Goal: Communication & Community: Answer question/provide support

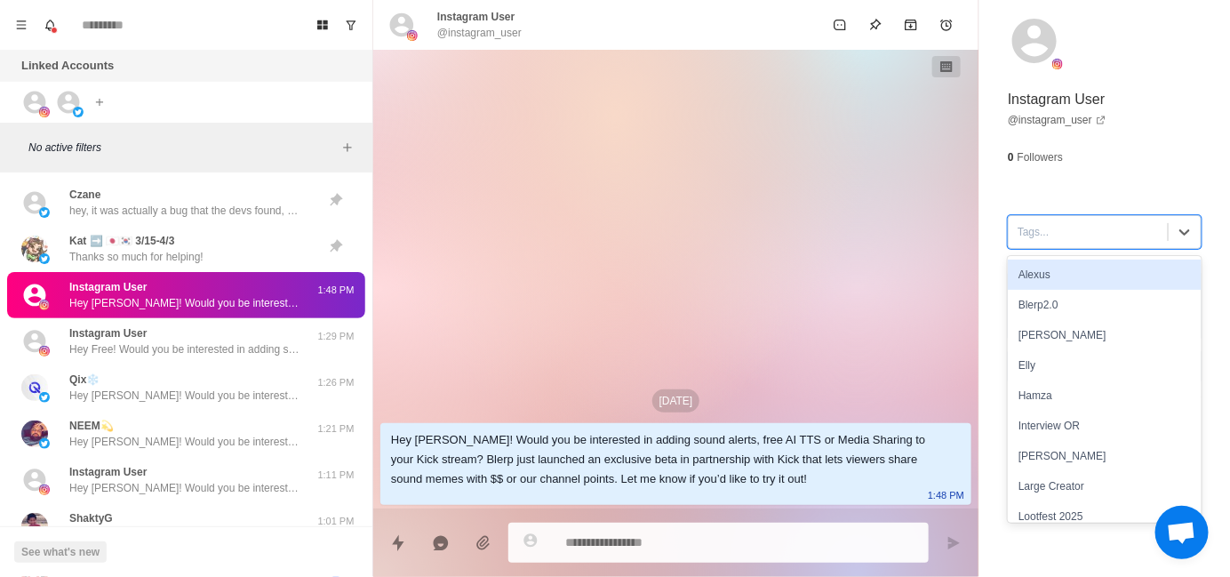
click at [1031, 233] on div at bounding box center [1087, 232] width 141 height 20
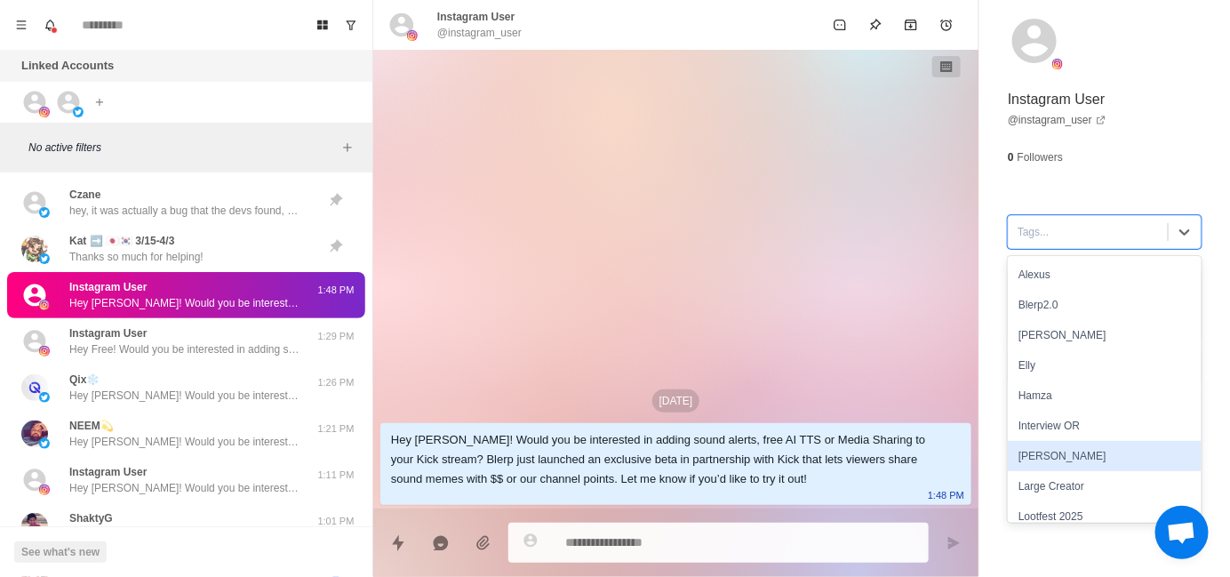
click at [1036, 450] on div "[PERSON_NAME]" at bounding box center [1104, 456] width 194 height 30
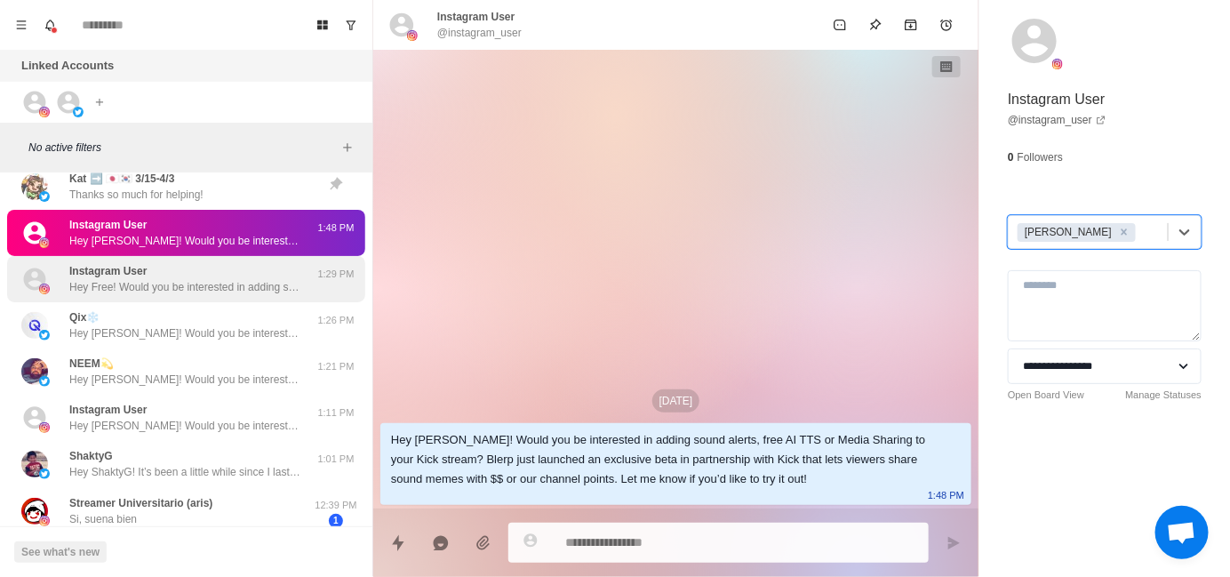
scroll to position [89, 0]
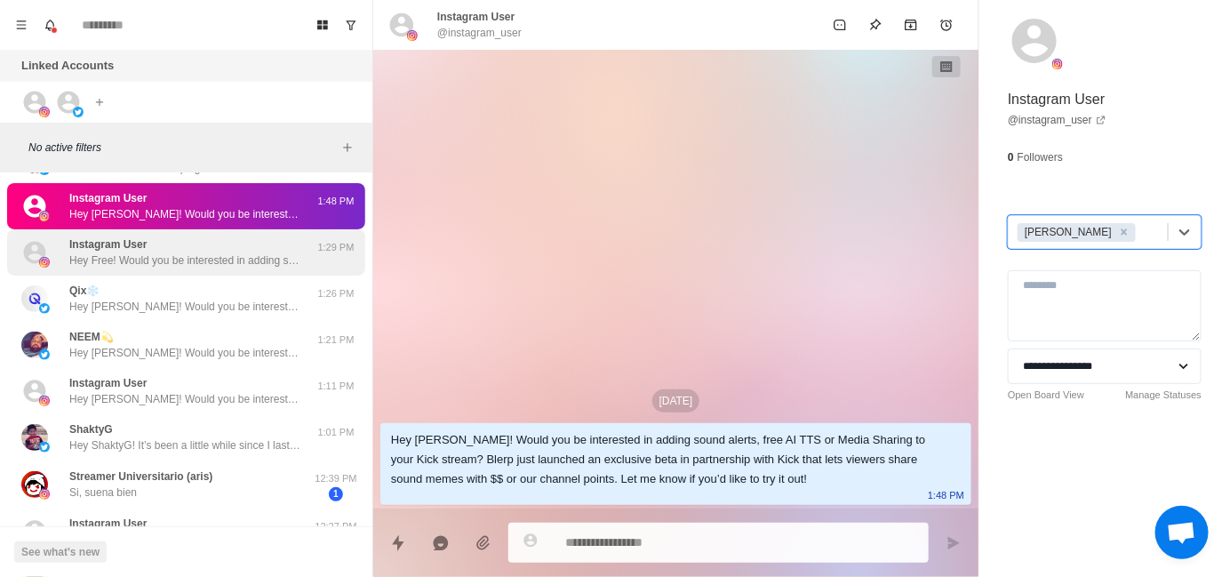
click at [194, 252] on p "Hey Free! Would you be interested in adding sound alerts, free AI TTS or Media …" at bounding box center [184, 260] width 231 height 16
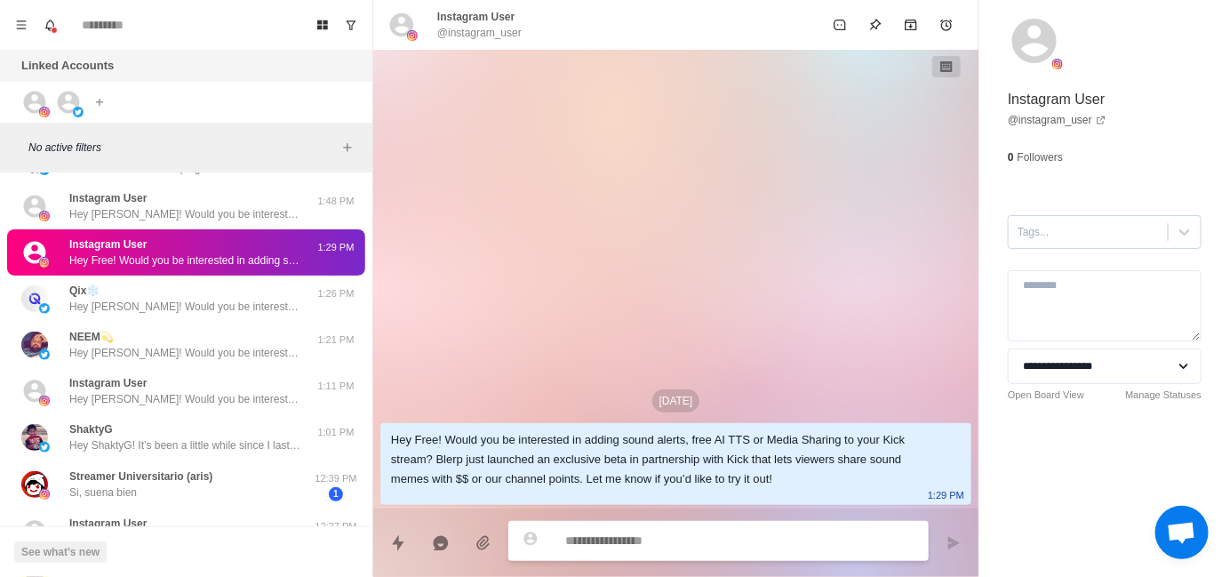
click at [1025, 235] on div at bounding box center [1087, 232] width 141 height 20
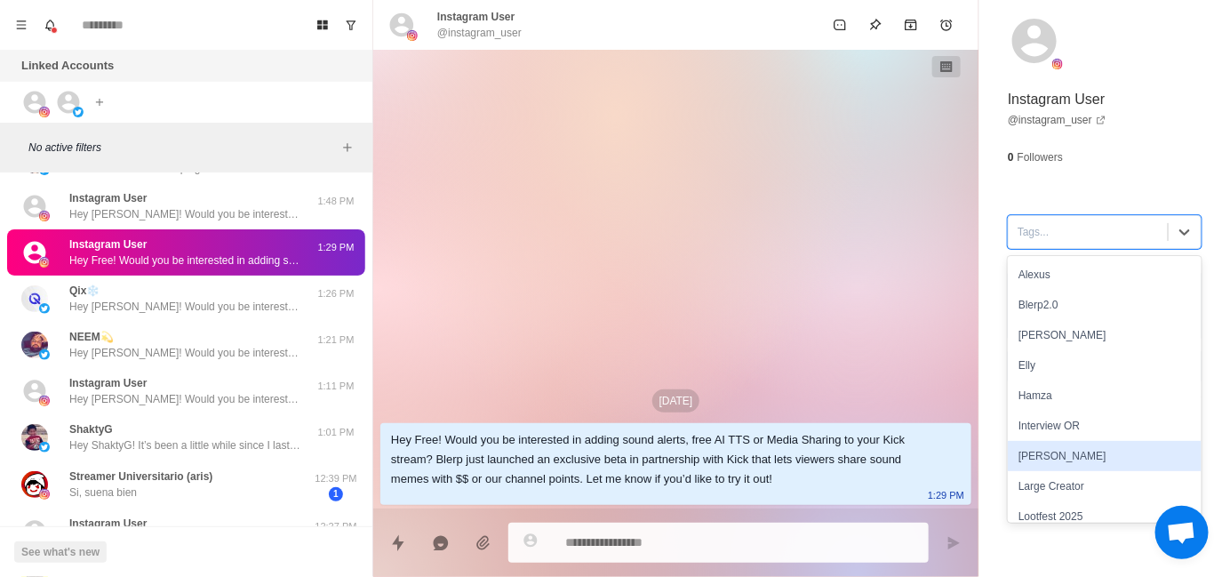
click at [1045, 452] on div "[PERSON_NAME]" at bounding box center [1104, 456] width 194 height 30
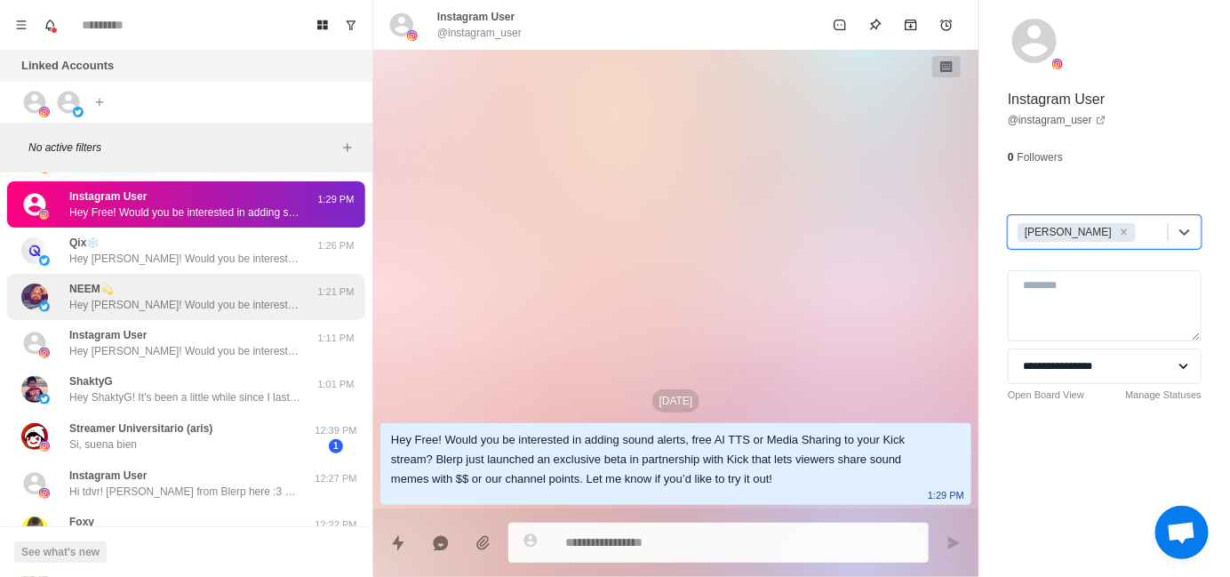
scroll to position [178, 0]
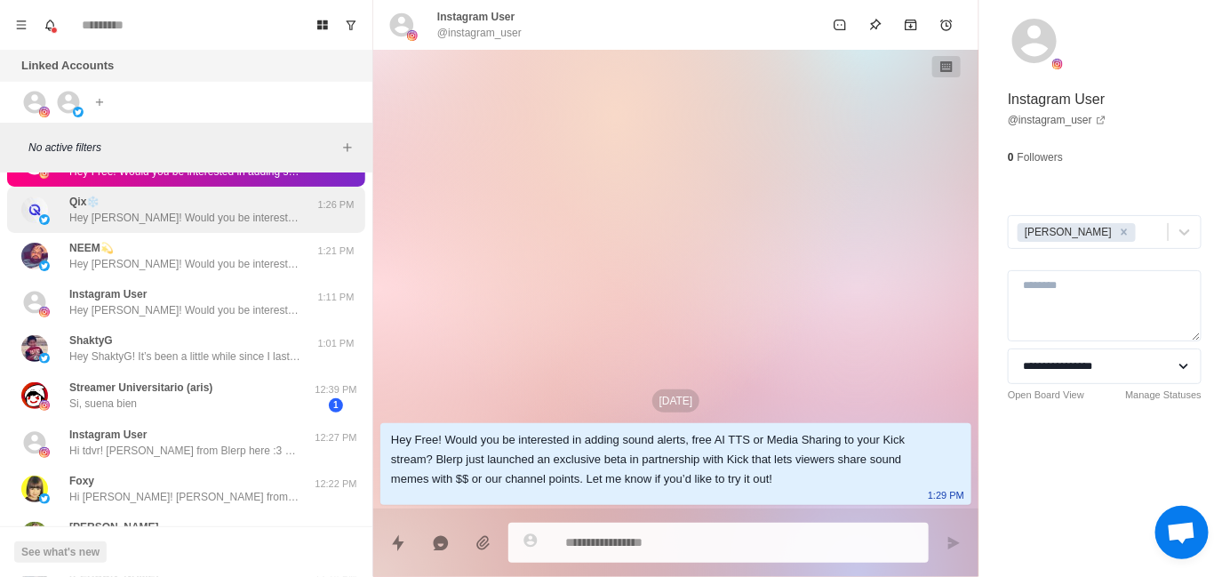
click at [163, 222] on p "Hey [PERSON_NAME]! Would you be interested in adding sound alerts, free AI TTS …" at bounding box center [184, 218] width 231 height 16
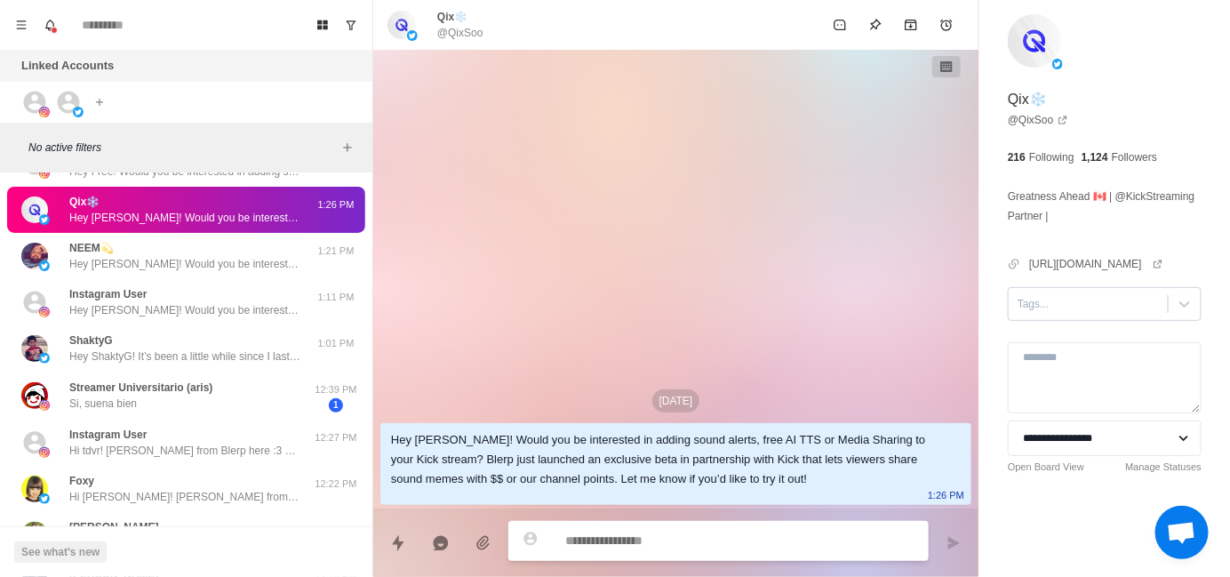
click at [1024, 317] on div "Tags..." at bounding box center [1087, 304] width 159 height 27
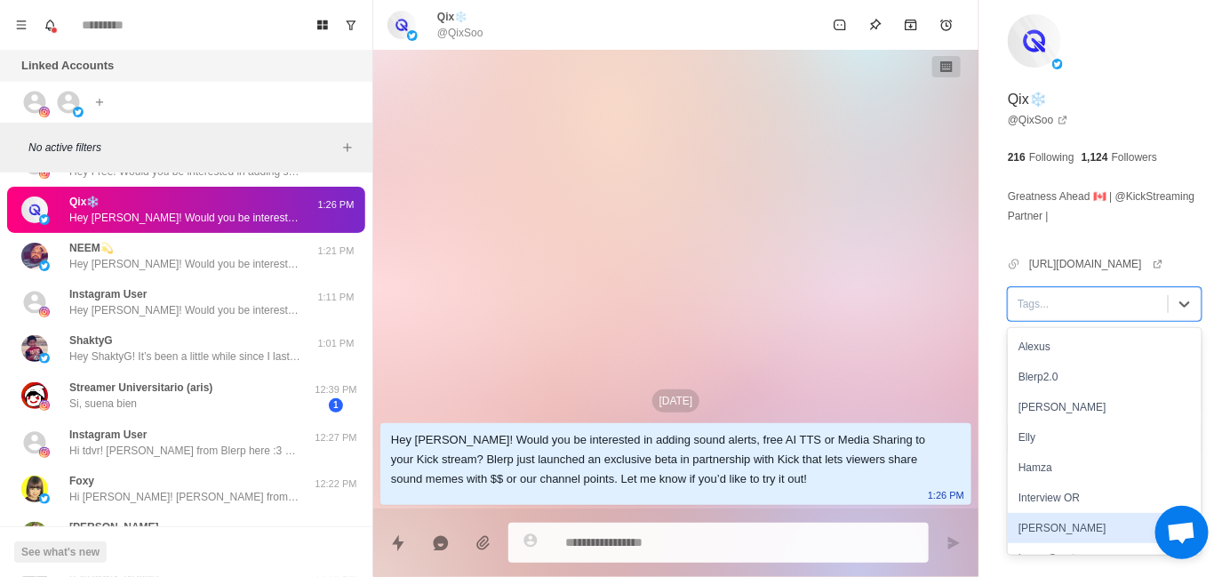
click at [1040, 536] on div "[PERSON_NAME]" at bounding box center [1104, 528] width 194 height 30
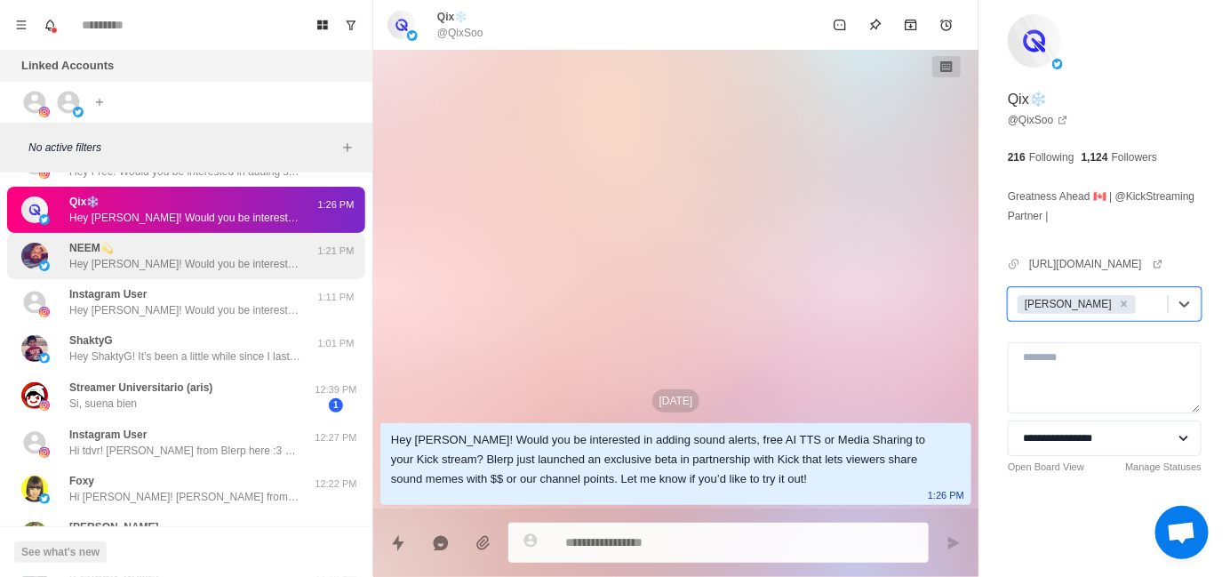
drag, startPoint x: 267, startPoint y: 255, endPoint x: 338, endPoint y: 260, distance: 71.3
click at [267, 256] on p "Hey [PERSON_NAME]! Would you be interested in adding sound alerts, free AI TTS …" at bounding box center [184, 264] width 231 height 16
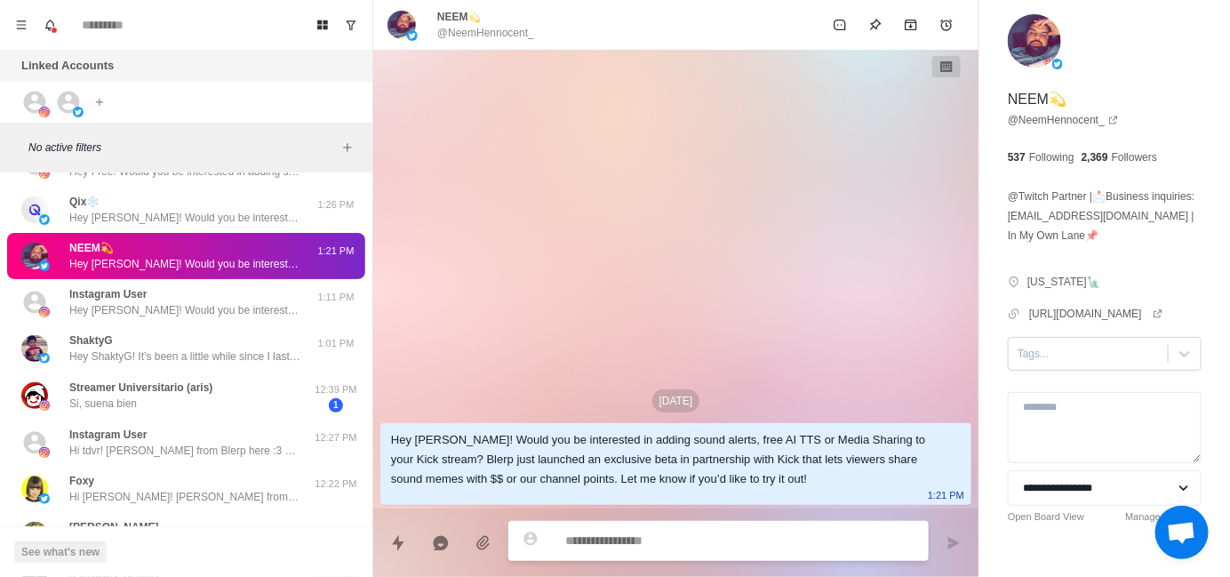
click at [1024, 367] on div "Tags..." at bounding box center [1087, 353] width 159 height 27
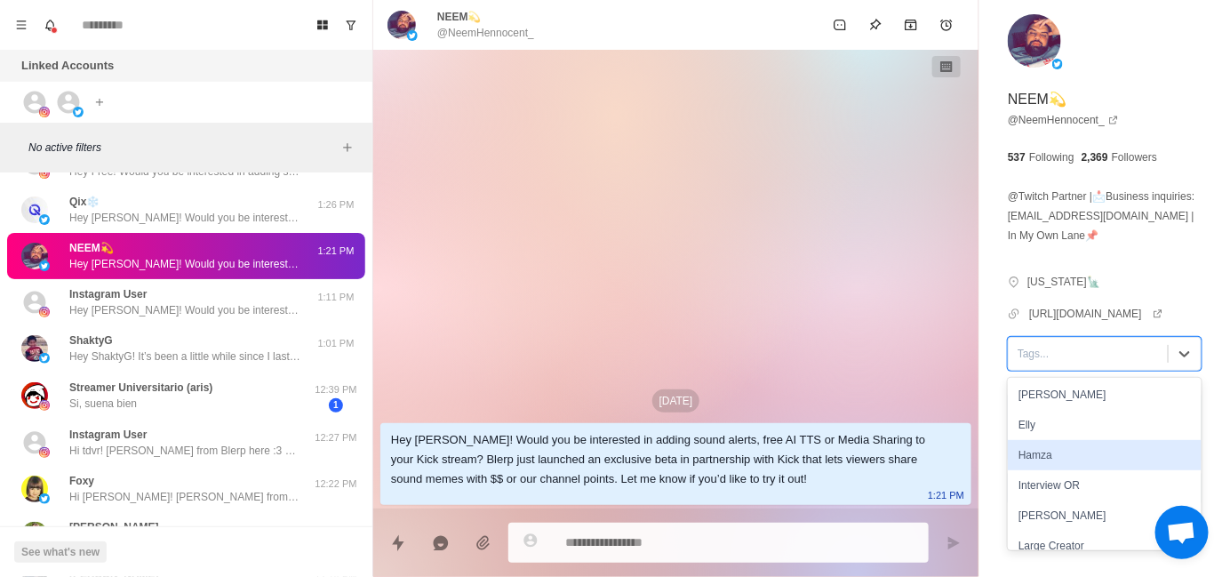
scroll to position [89, 0]
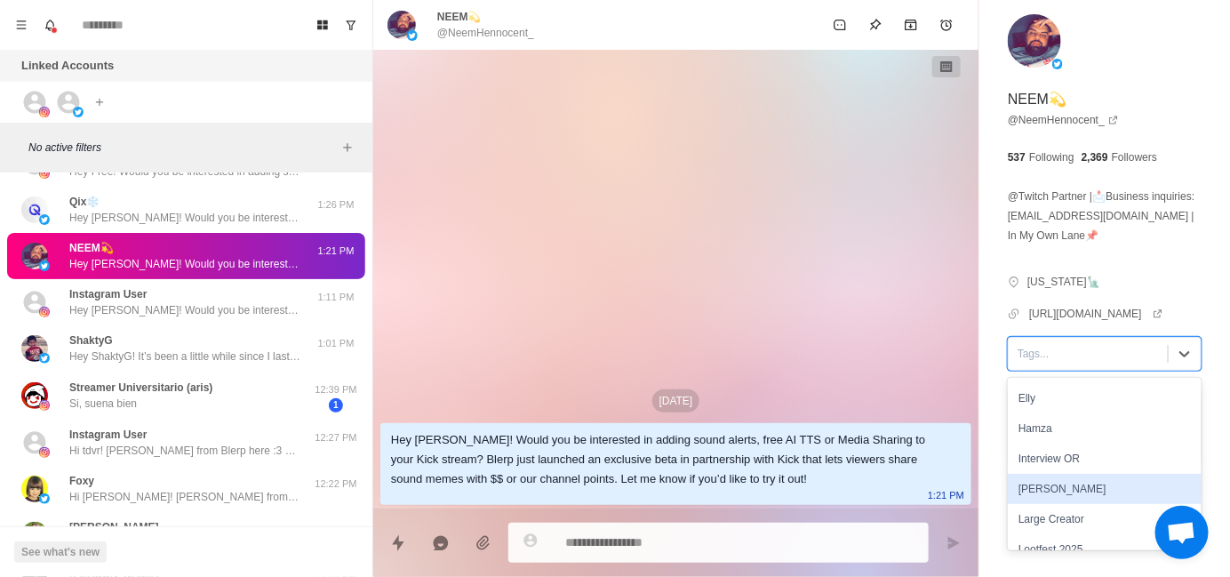
click at [1059, 504] on div "[PERSON_NAME]" at bounding box center [1104, 489] width 194 height 30
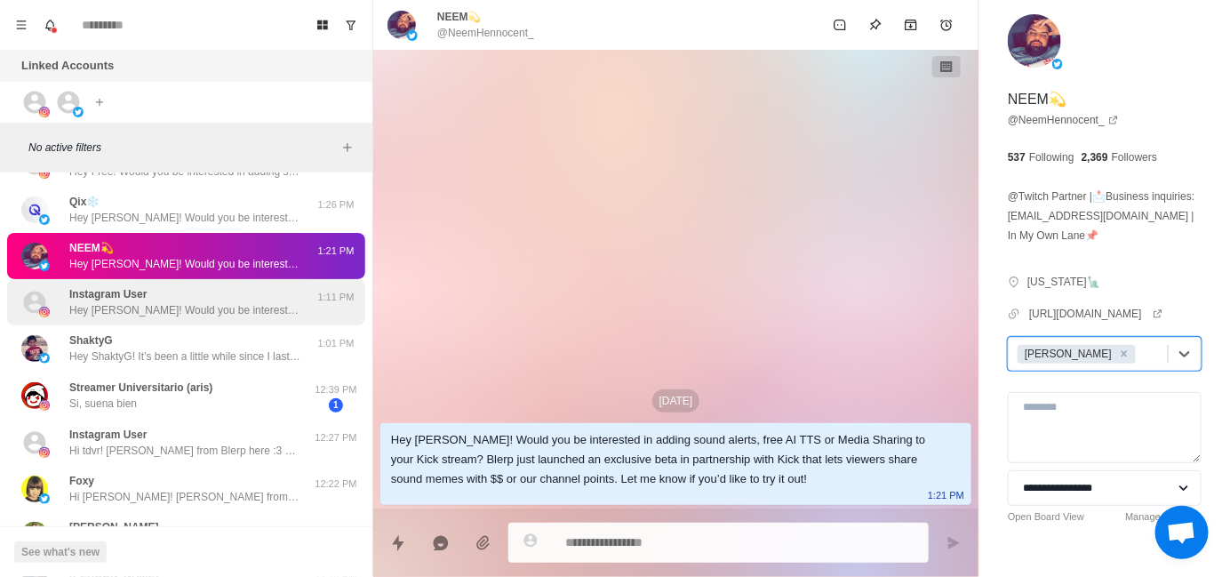
click at [187, 297] on div "Instagram User Hey [PERSON_NAME]! Would you be interested in adding sound alert…" at bounding box center [184, 302] width 231 height 32
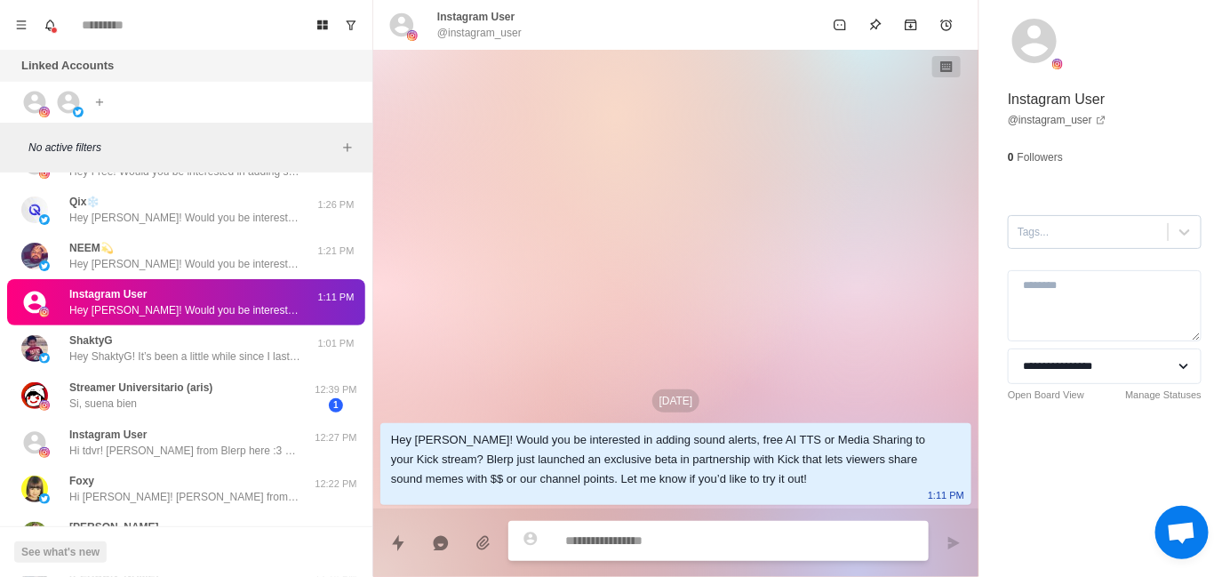
click at [1047, 236] on div at bounding box center [1087, 232] width 141 height 20
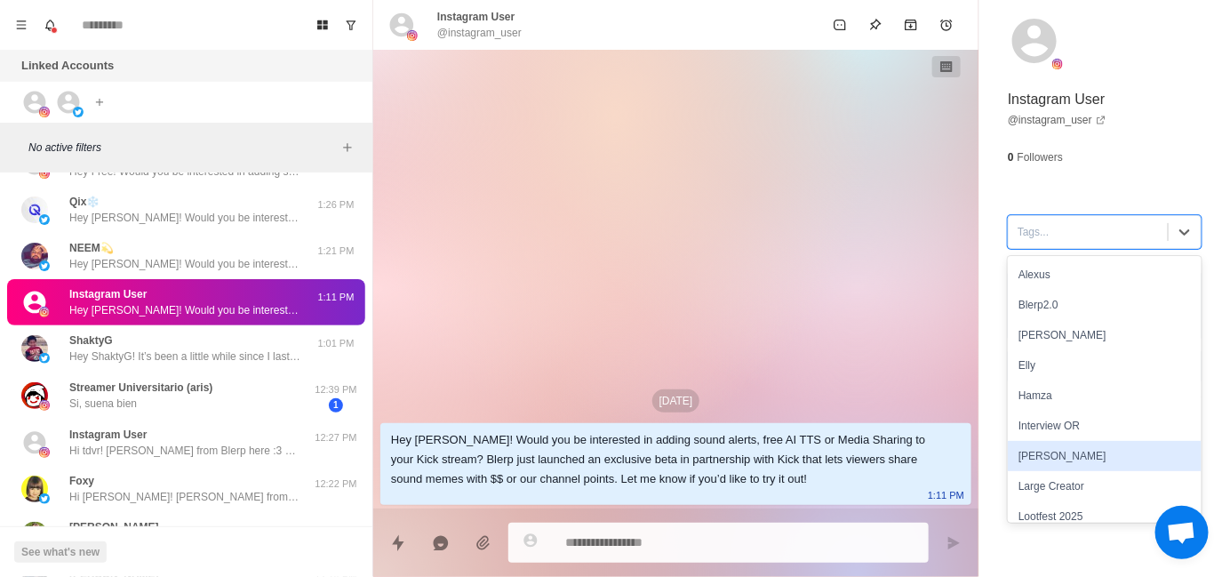
click at [1038, 458] on div "[PERSON_NAME]" at bounding box center [1104, 456] width 194 height 30
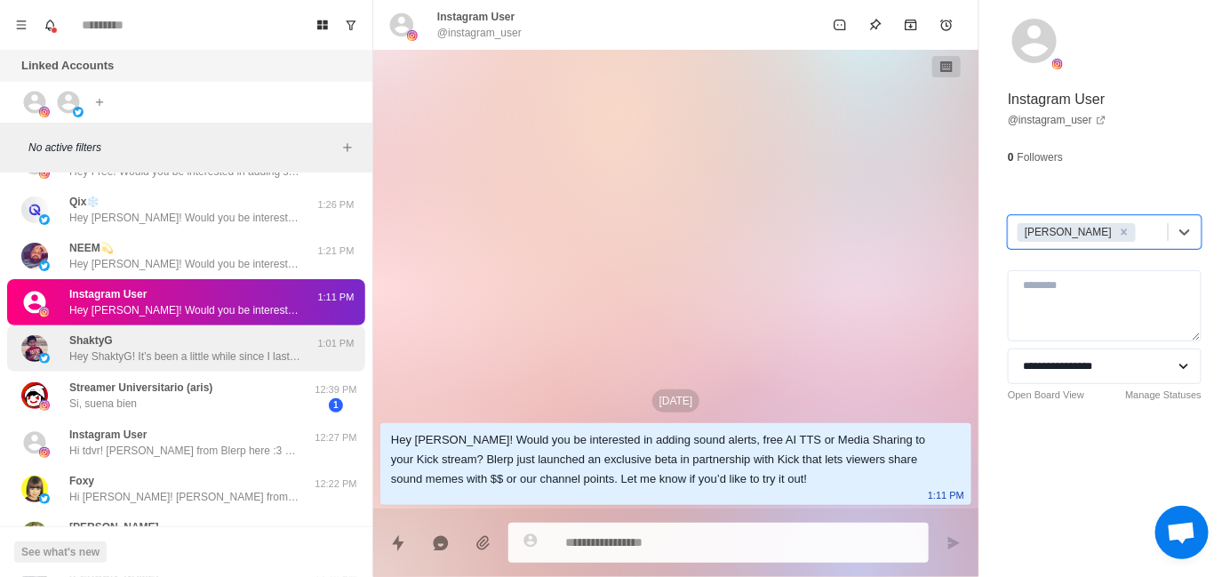
click at [206, 345] on div "ShaktyG Hey ShaktyG! It’s been a little while since I last reached out — just w…" at bounding box center [184, 348] width 231 height 32
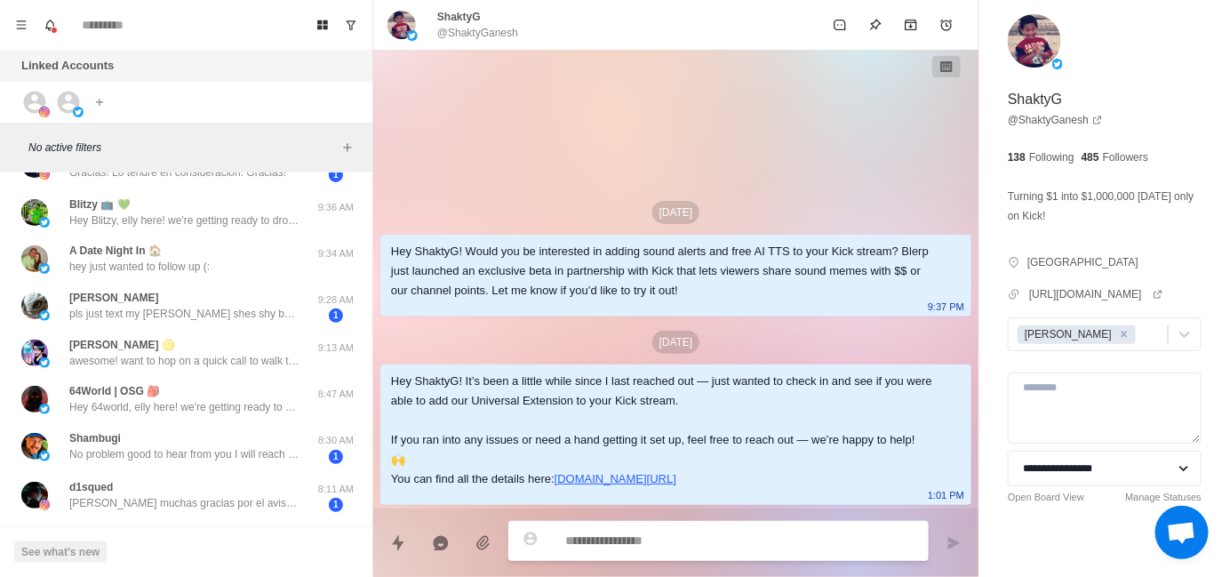
scroll to position [621, 0]
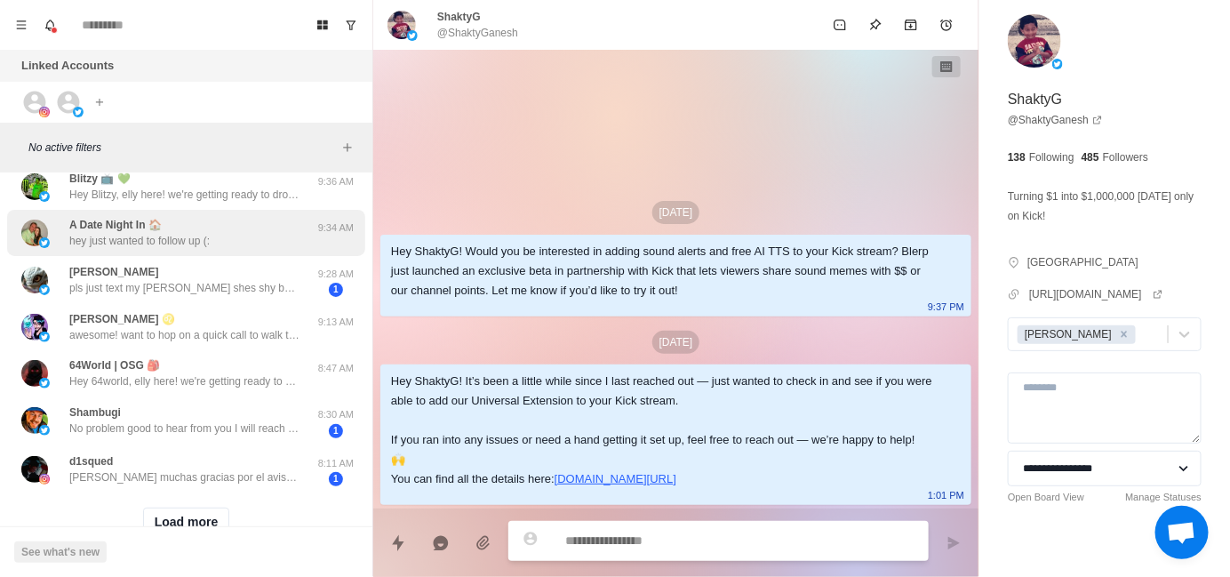
click at [219, 247] on div "A Date Night In 🏠 hey just wanted to follow up (:" at bounding box center [167, 233] width 292 height 32
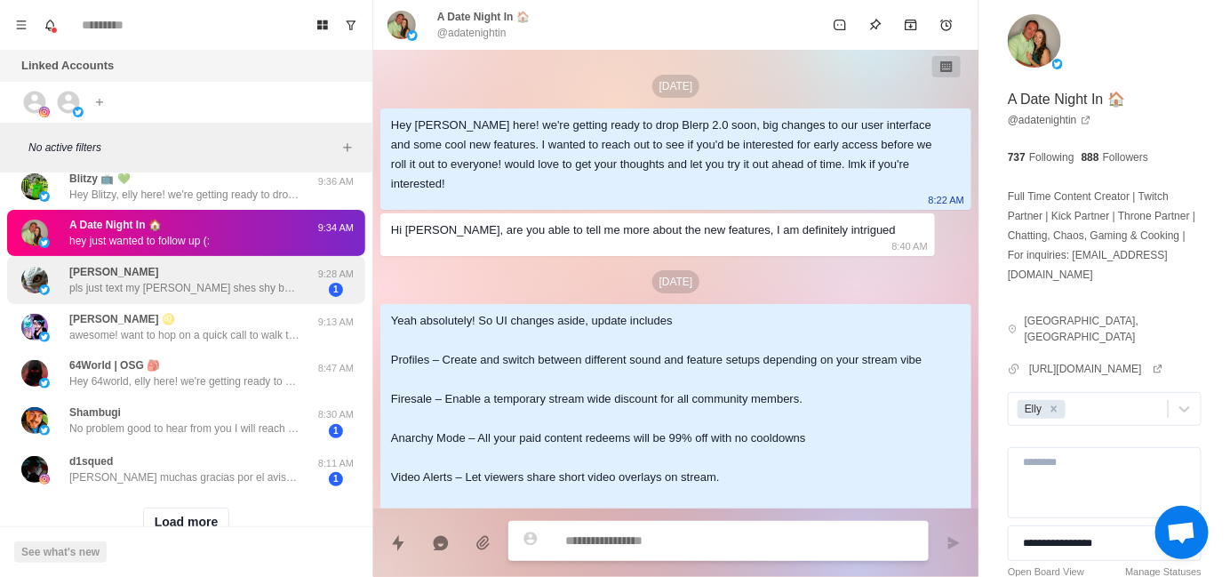
scroll to position [678, 0]
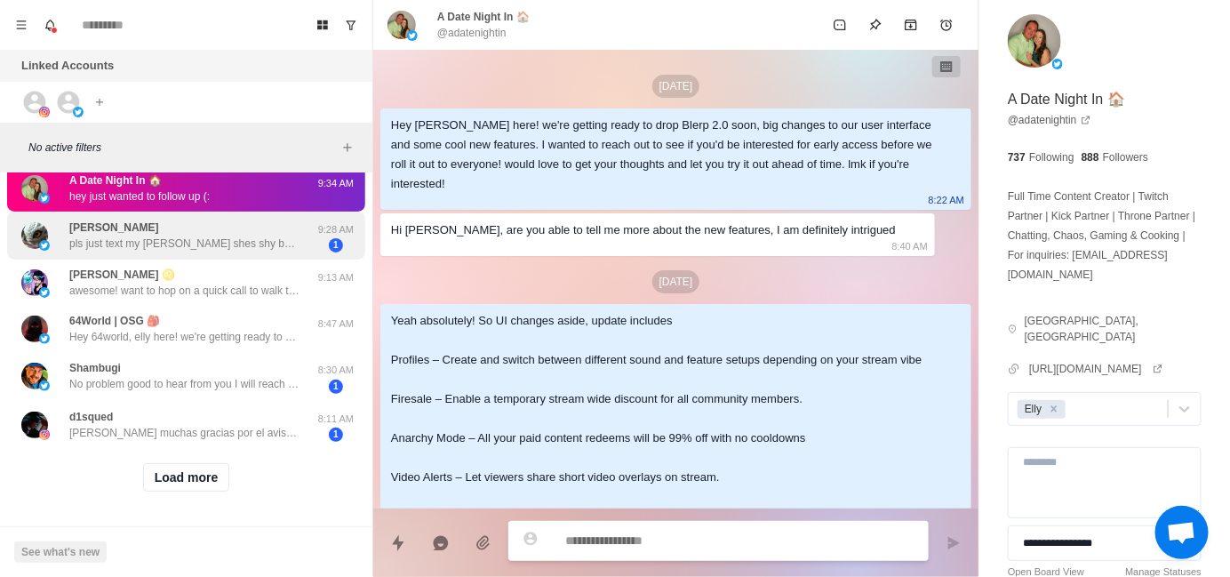
click at [189, 235] on p "pls just text my [PERSON_NAME] shes shy but says she knows u her user [PERSON_N…" at bounding box center [184, 243] width 231 height 16
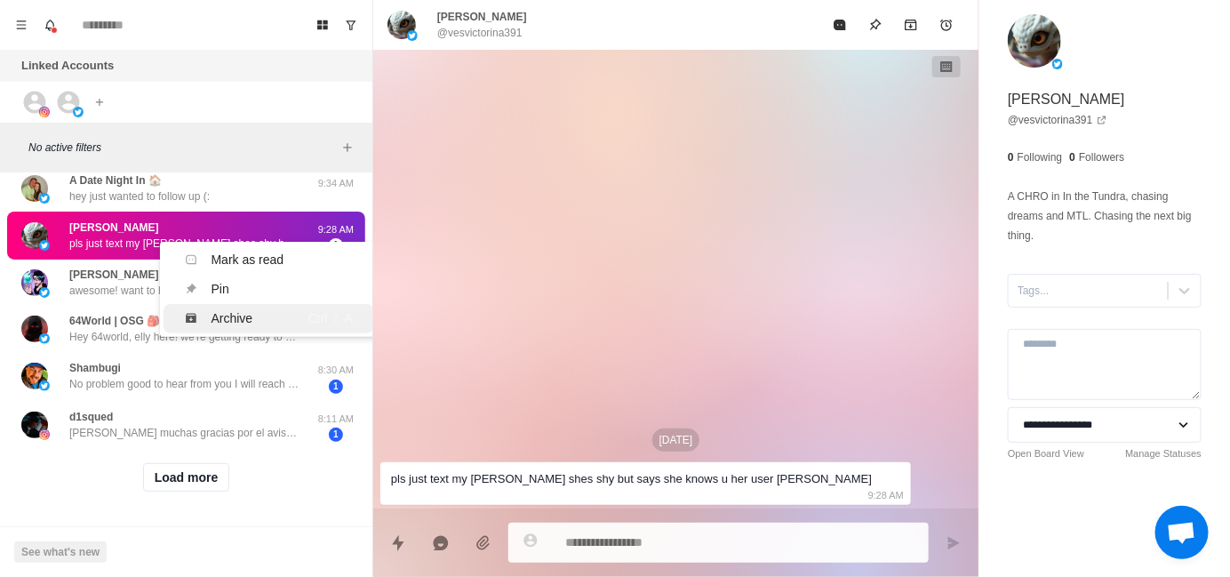
click at [247, 309] on div "Archive" at bounding box center [232, 318] width 42 height 19
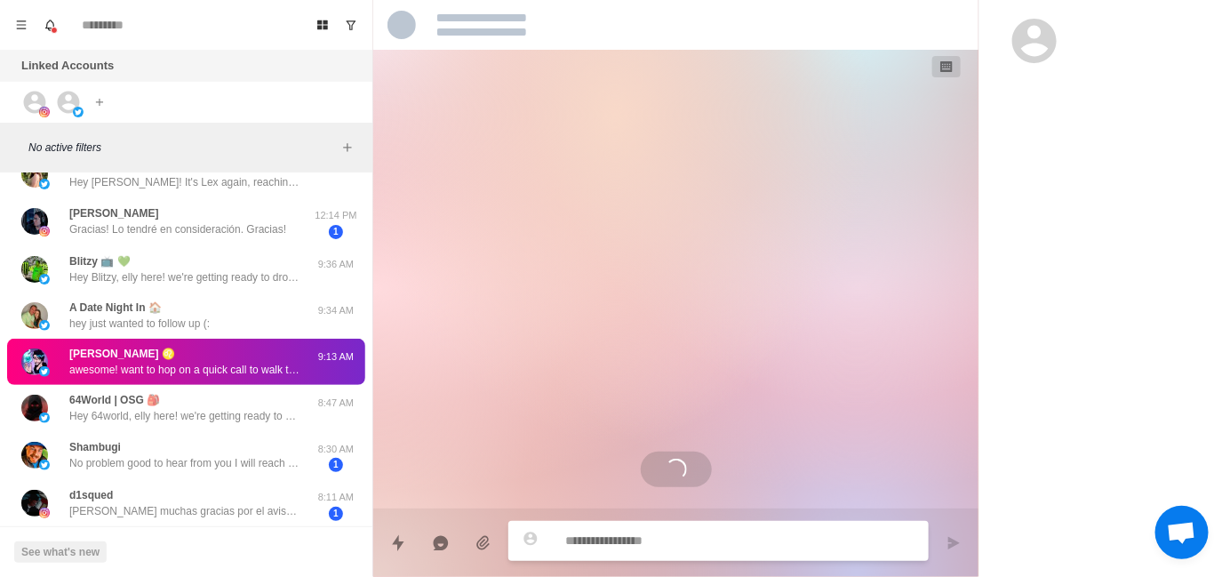
scroll to position [552, 0]
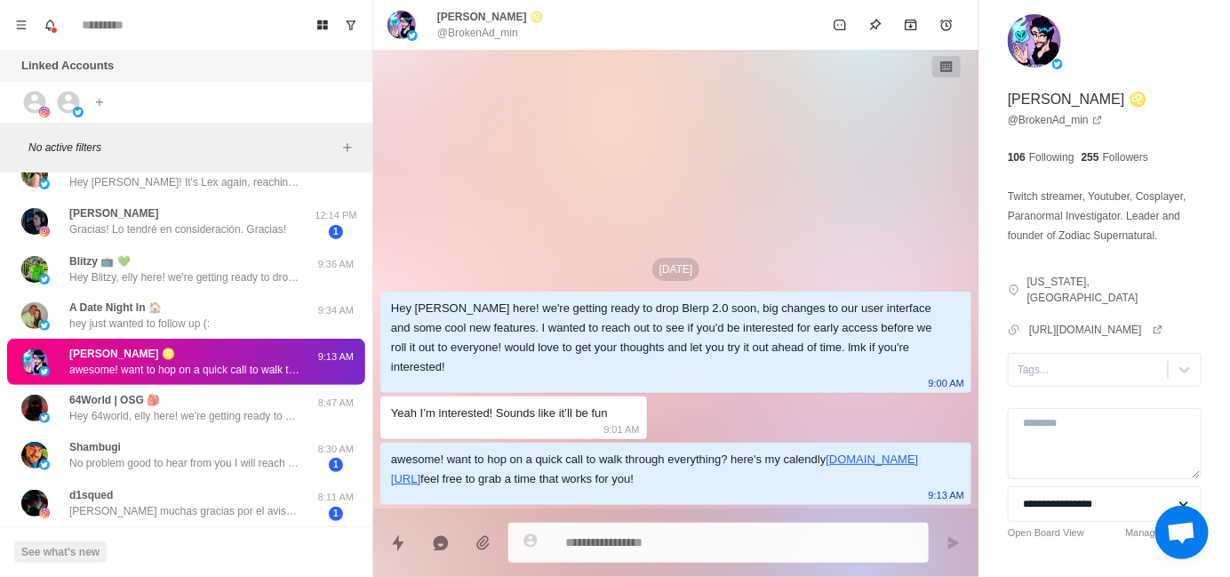
click at [644, 197] on div "[DATE] Hey [PERSON_NAME] here! we're getting ready to drop Blerp 2.0 soon, big …" at bounding box center [675, 279] width 605 height 458
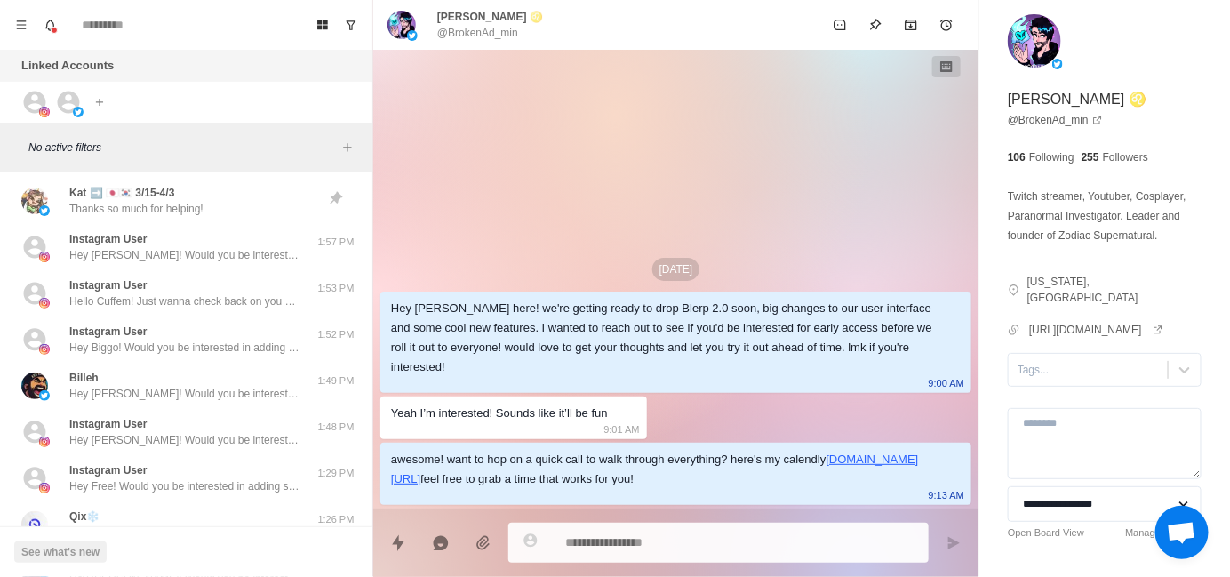
scroll to position [0, 0]
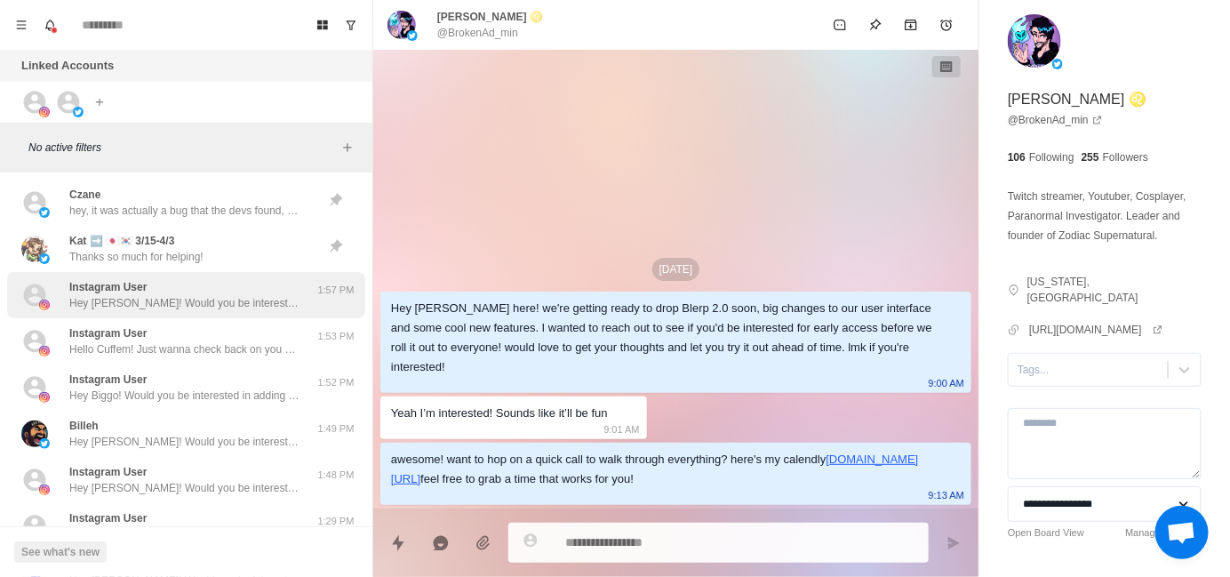
click at [194, 307] on p "Hey [PERSON_NAME]! Would you be interested in adding sound alerts, free AI TTS …" at bounding box center [184, 303] width 231 height 16
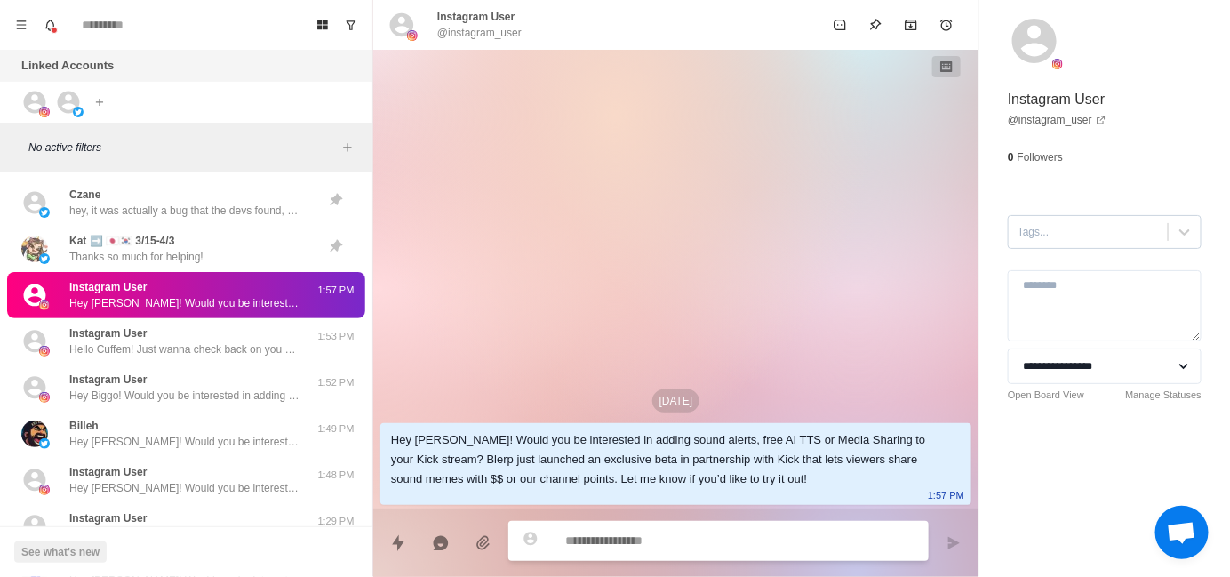
click at [1043, 235] on div at bounding box center [1087, 232] width 141 height 20
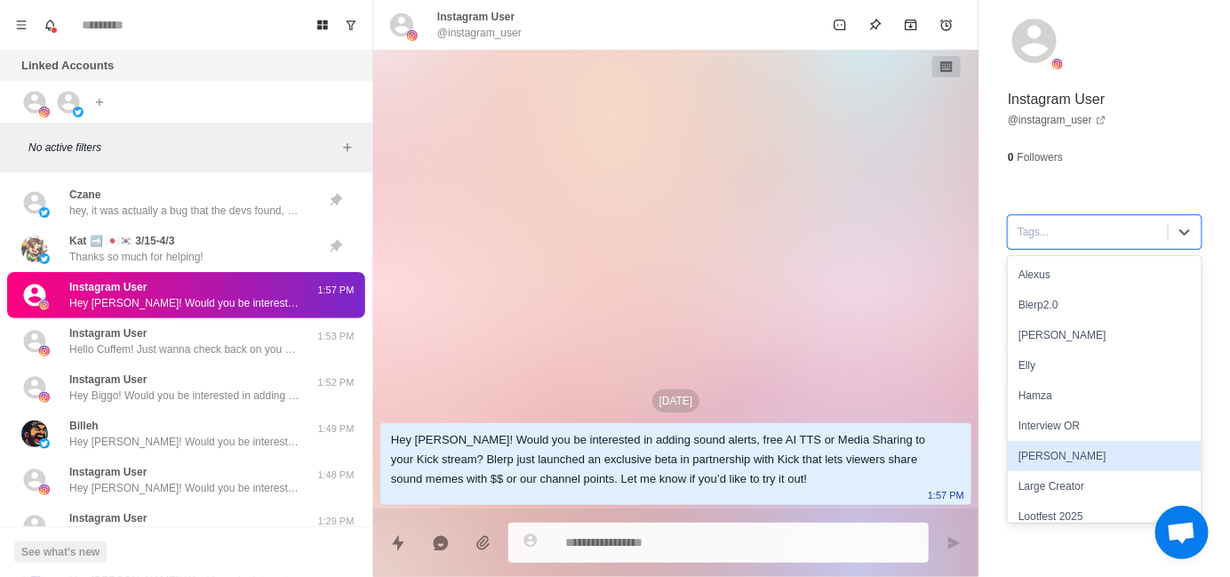
click at [1054, 458] on div "[PERSON_NAME]" at bounding box center [1104, 456] width 194 height 30
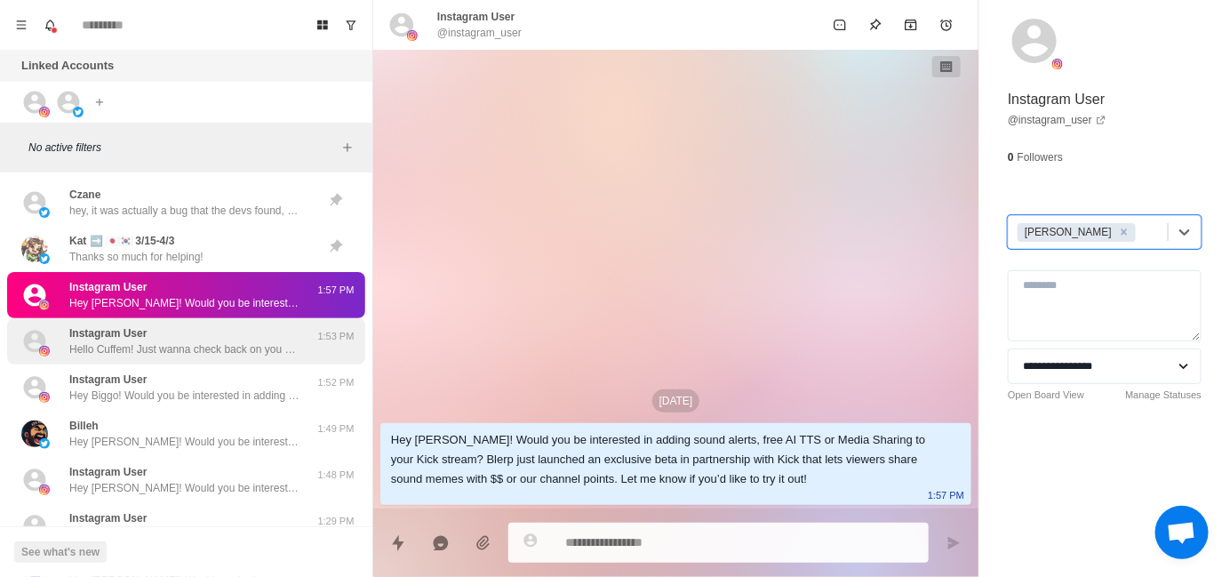
click at [217, 342] on p "Hello Cuffem! Just wanna check back on you and see if you were able to add our …" at bounding box center [184, 349] width 231 height 16
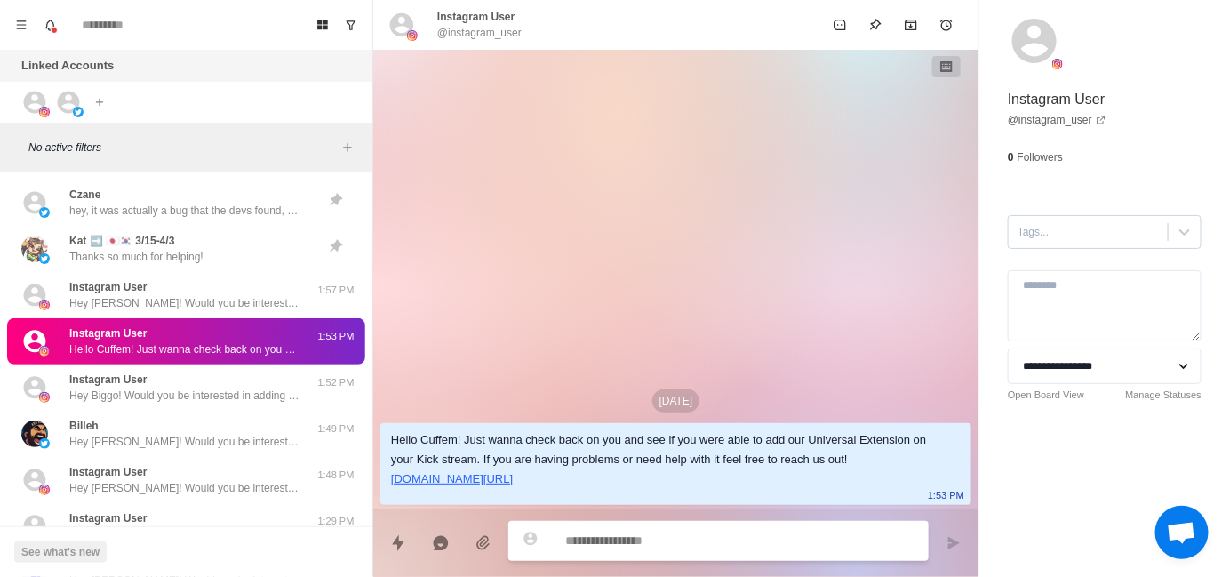
click at [1049, 222] on div at bounding box center [1087, 232] width 141 height 20
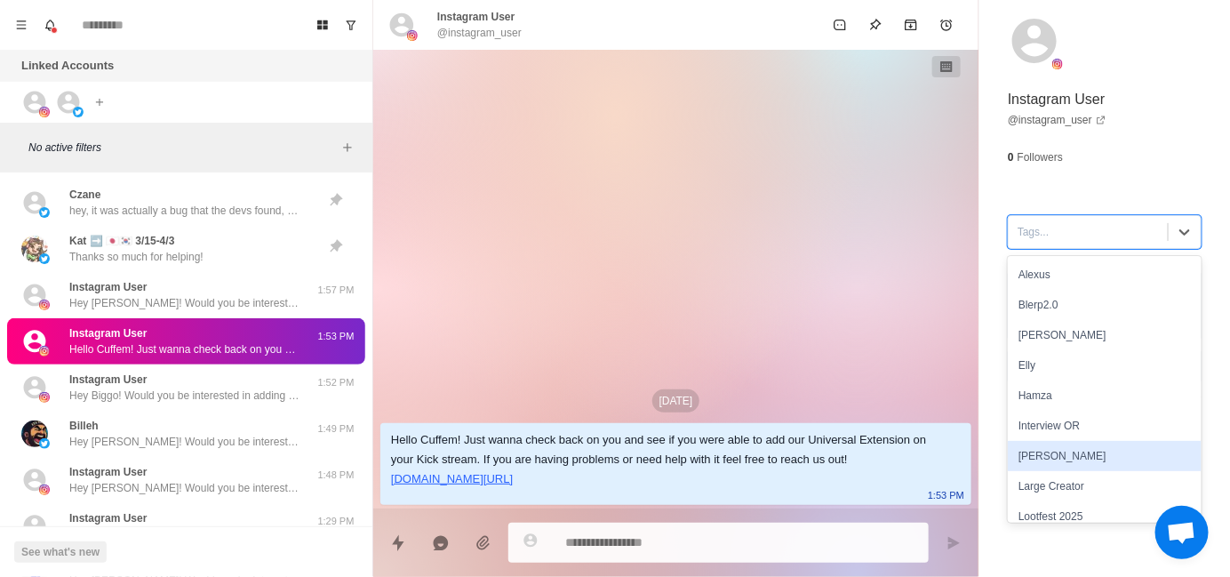
click at [1059, 450] on div "[PERSON_NAME]" at bounding box center [1104, 456] width 194 height 30
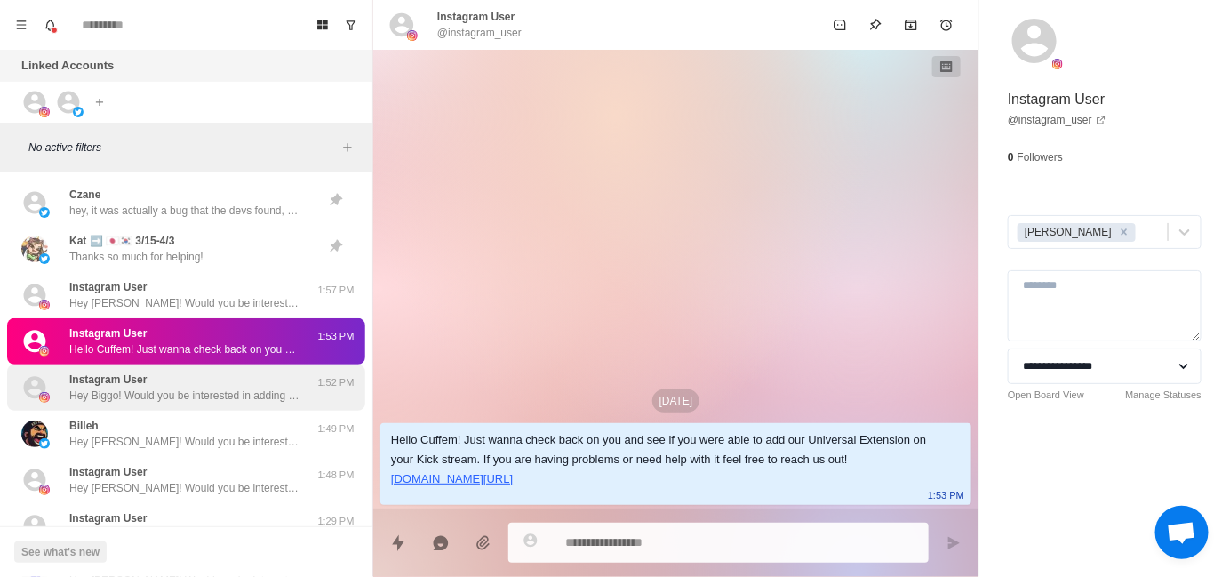
click at [174, 398] on p "Hey Biggo! Would you be interested in adding sound alerts, free AI TTS or Media…" at bounding box center [184, 395] width 231 height 16
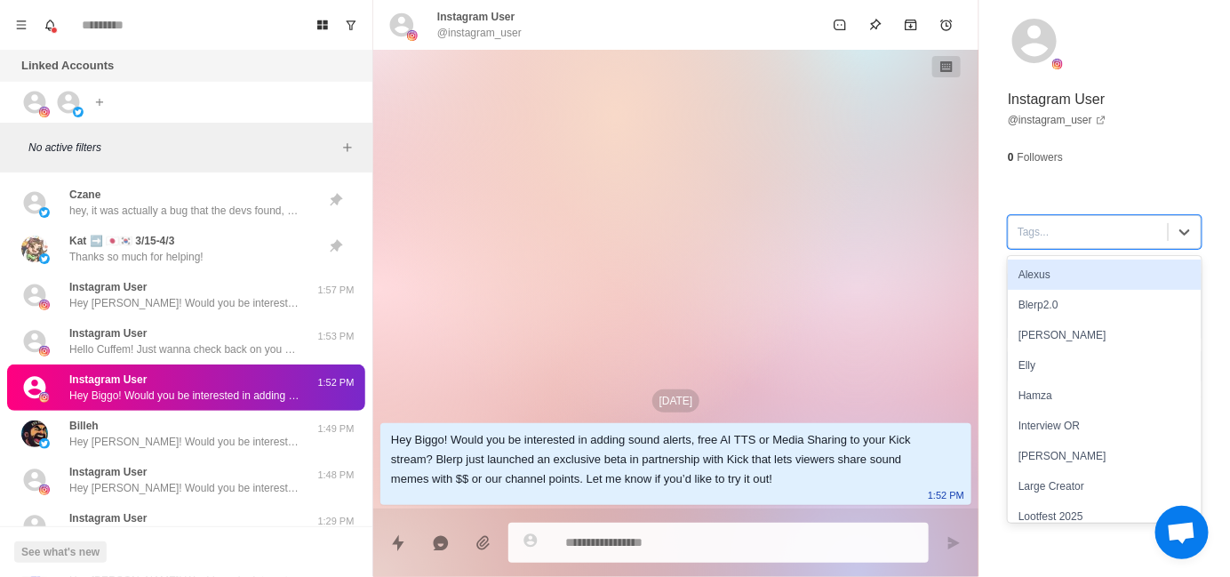
click at [1055, 227] on div at bounding box center [1087, 232] width 141 height 20
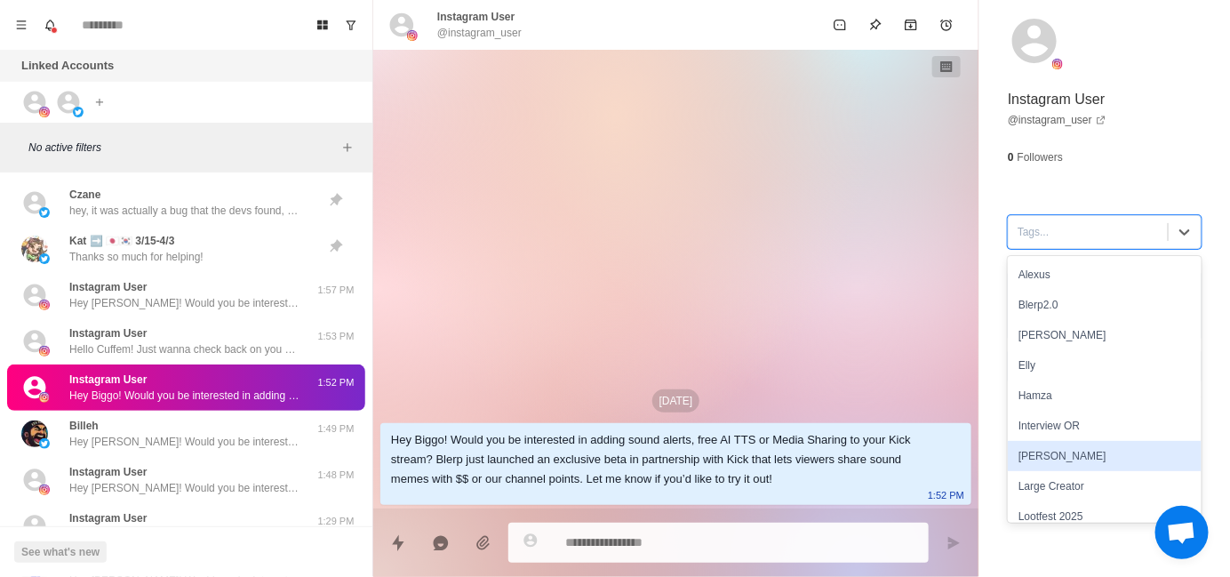
click at [1063, 454] on div "[PERSON_NAME]" at bounding box center [1104, 456] width 194 height 30
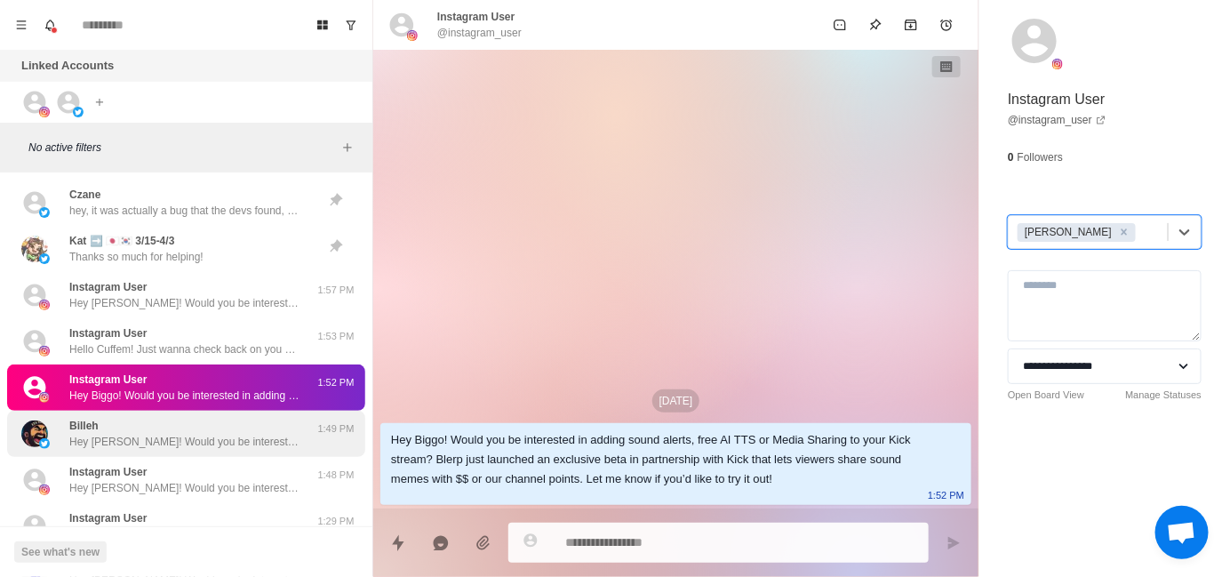
click at [179, 429] on div "Billeh Hey [PERSON_NAME]! Would you be interested in adding sound alerts, free …" at bounding box center [184, 434] width 231 height 32
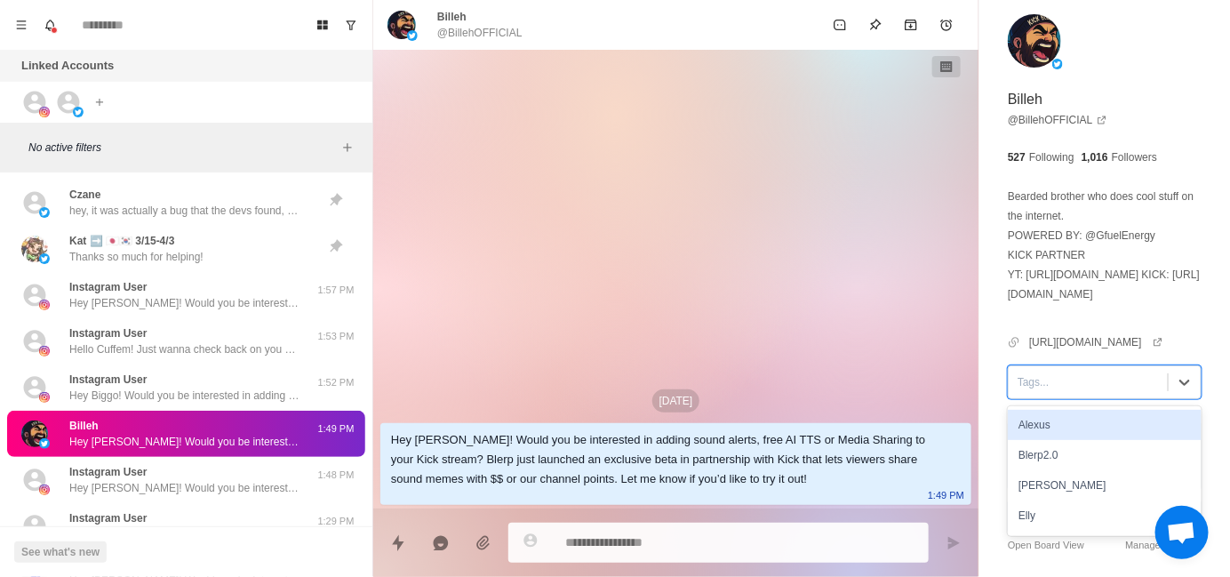
drag, startPoint x: 1036, startPoint y: 420, endPoint x: 1027, endPoint y: 426, distance: 10.4
click at [1036, 392] on div at bounding box center [1087, 382] width 141 height 20
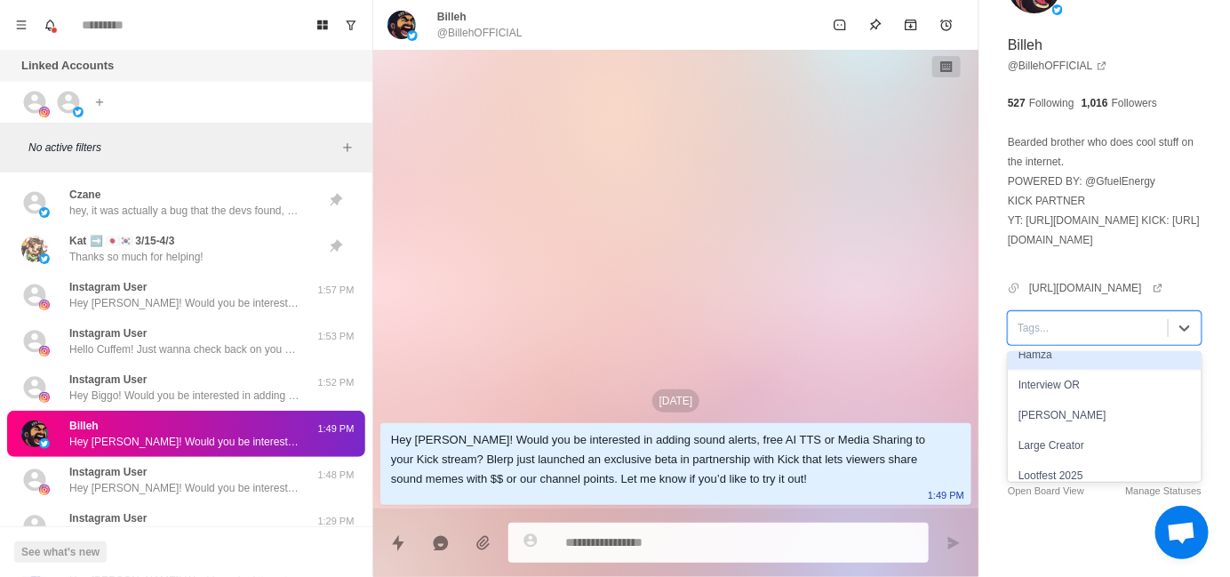
scroll to position [178, 0]
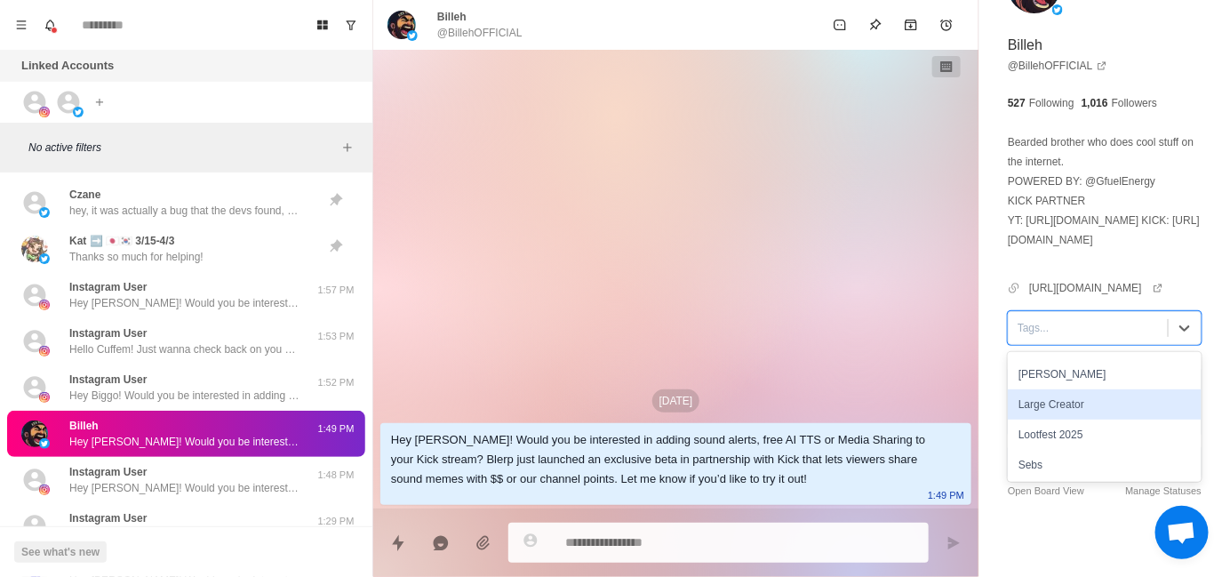
click at [1057, 379] on div "[PERSON_NAME]" at bounding box center [1104, 374] width 194 height 30
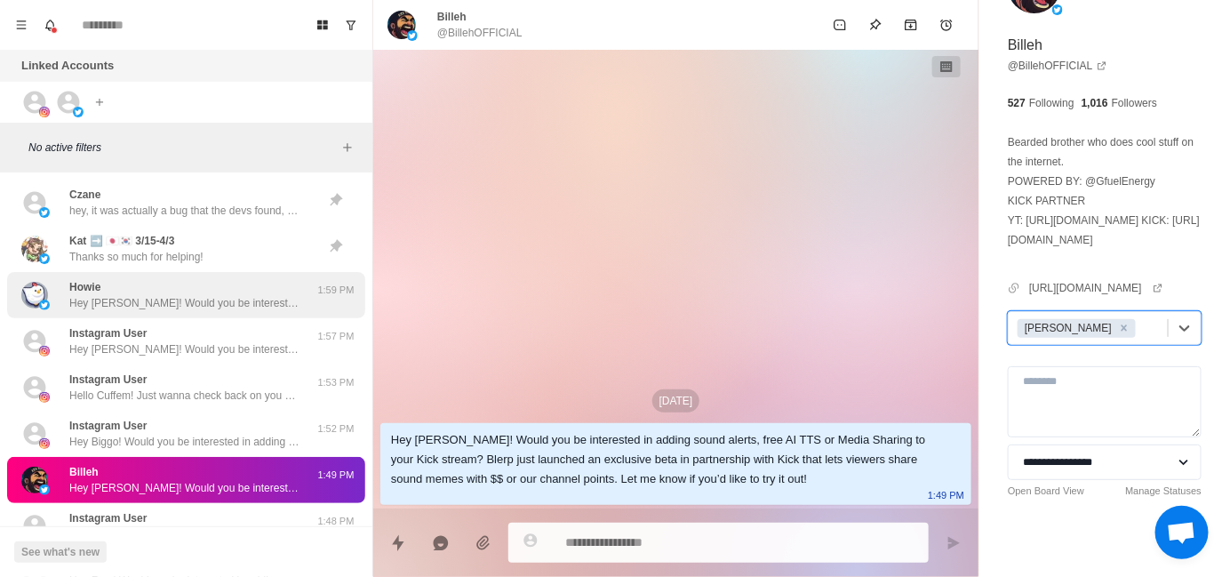
click at [160, 299] on p "Hey [PERSON_NAME]! Would you be interested in adding sound alerts, free AI TTS …" at bounding box center [184, 303] width 231 height 16
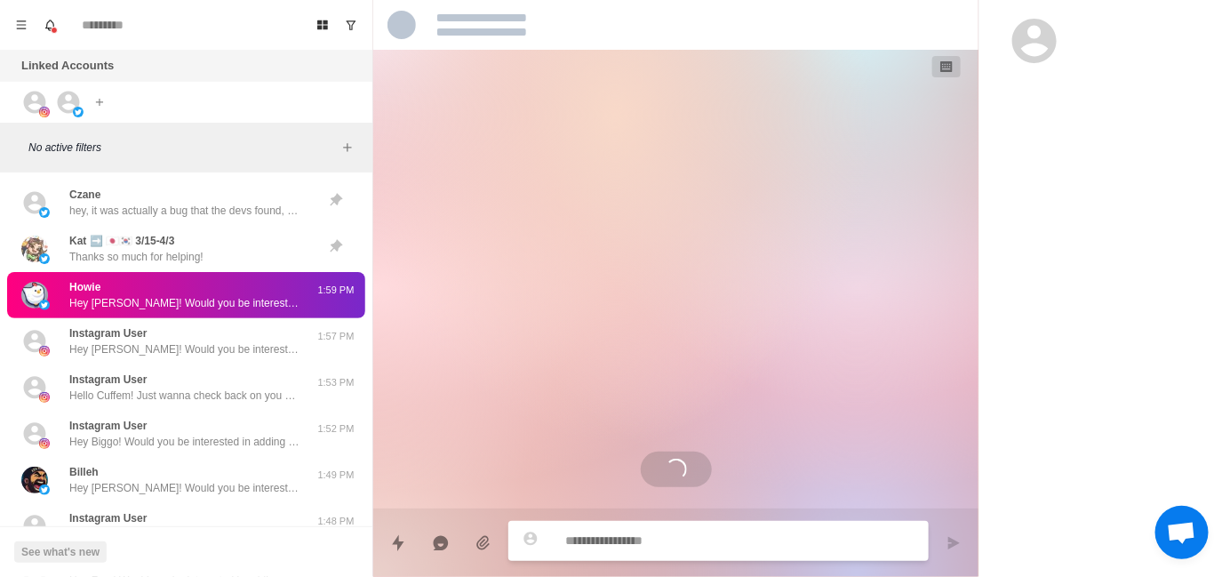
scroll to position [0, 0]
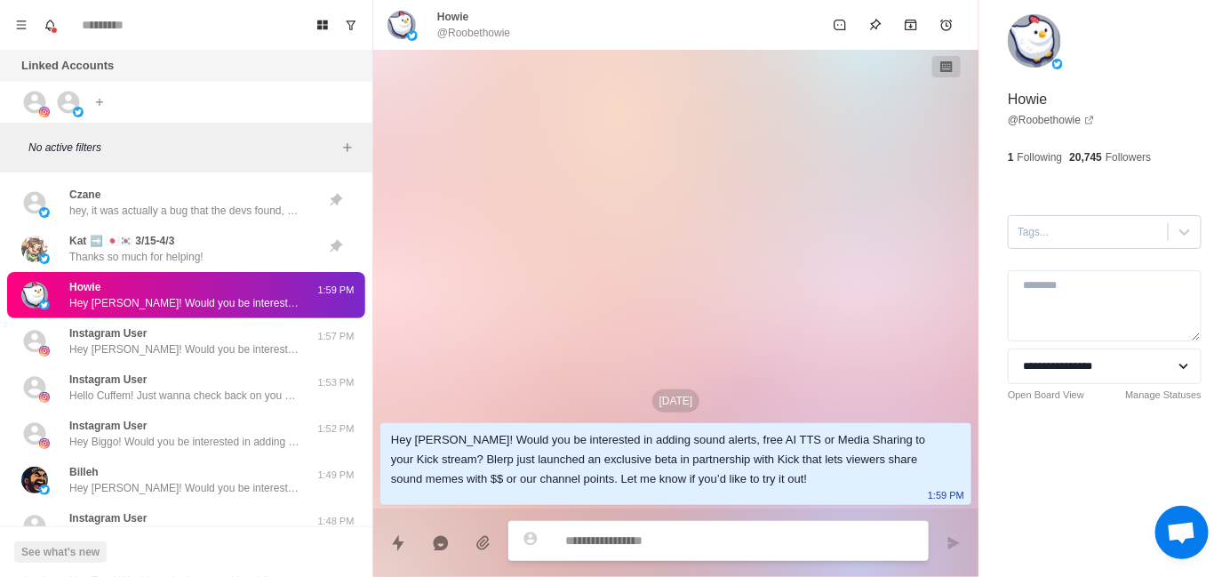
click at [1046, 241] on div "Tags..." at bounding box center [1087, 232] width 159 height 27
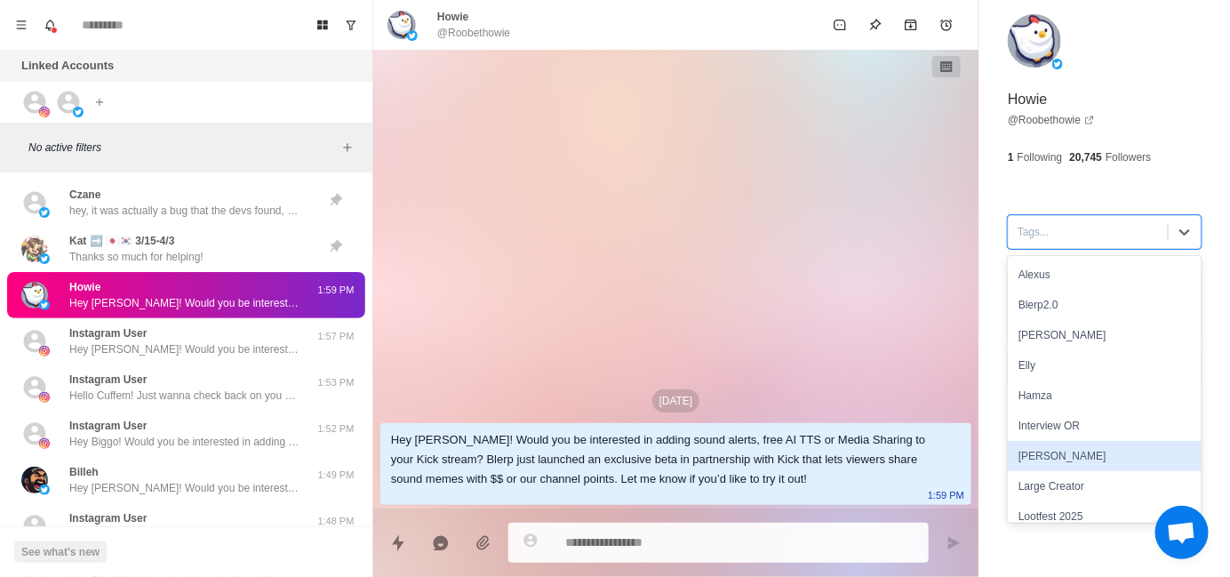
click at [1057, 447] on div "[PERSON_NAME]" at bounding box center [1104, 456] width 194 height 30
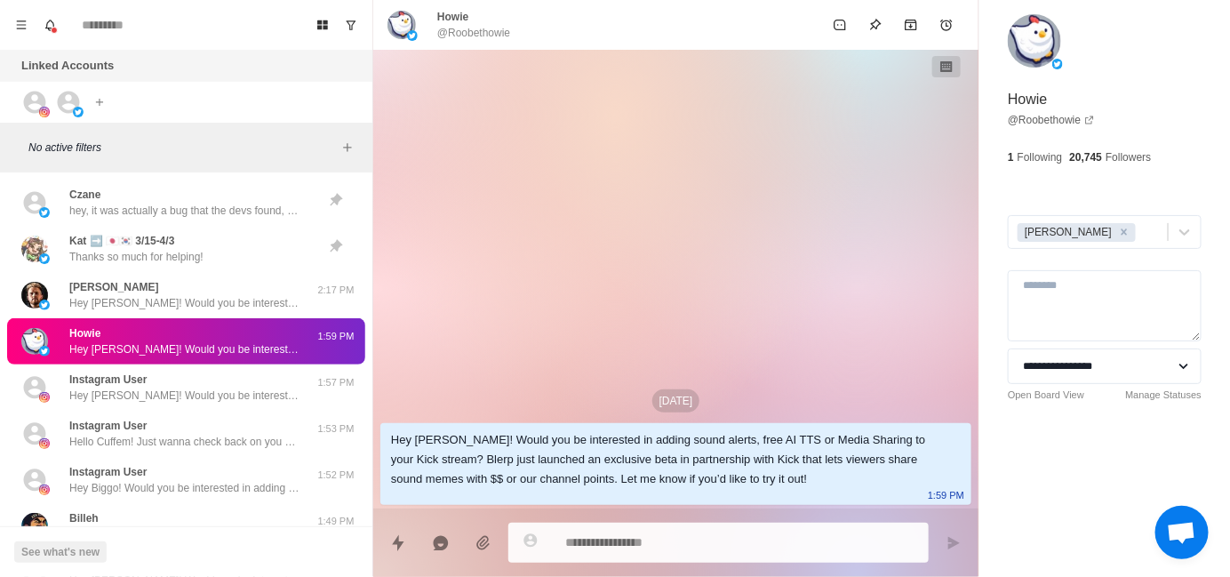
type textarea "*"
